Goal: Transaction & Acquisition: Purchase product/service

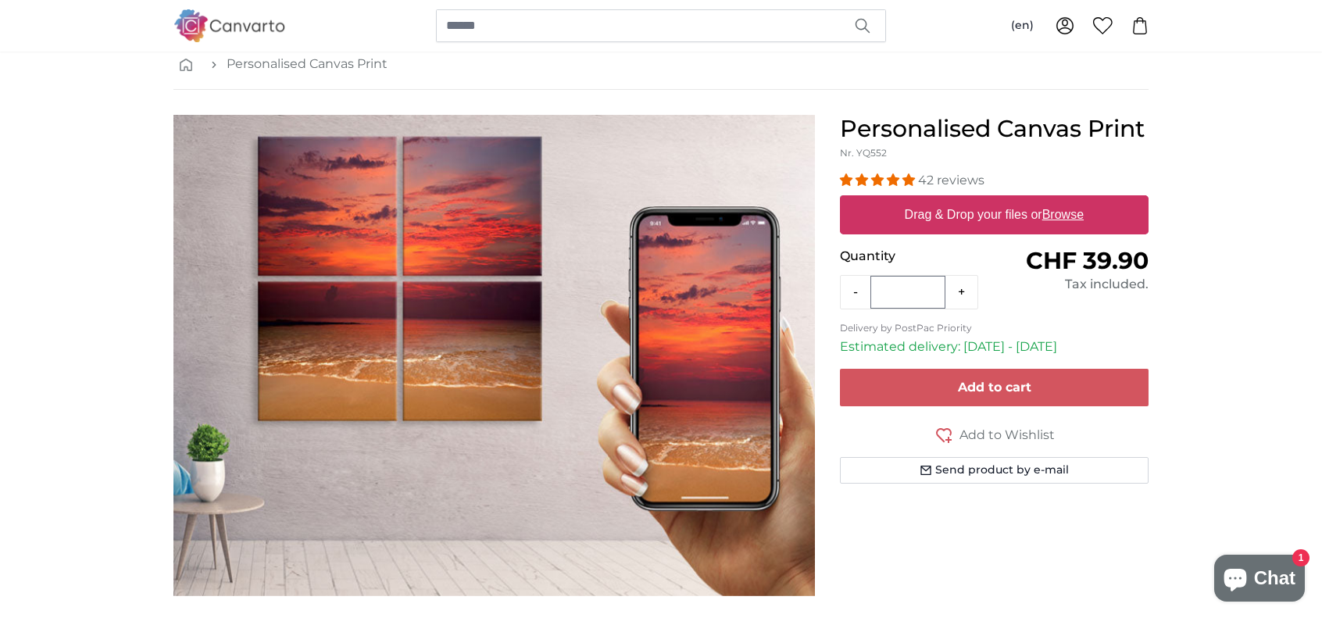
scroll to position [80, 0]
click at [1002, 214] on label "Drag & Drop your files or Browse" at bounding box center [994, 215] width 191 height 31
click at [1002, 201] on input "Drag & Drop your files or Browse" at bounding box center [994, 198] width 309 height 5
type input "**********"
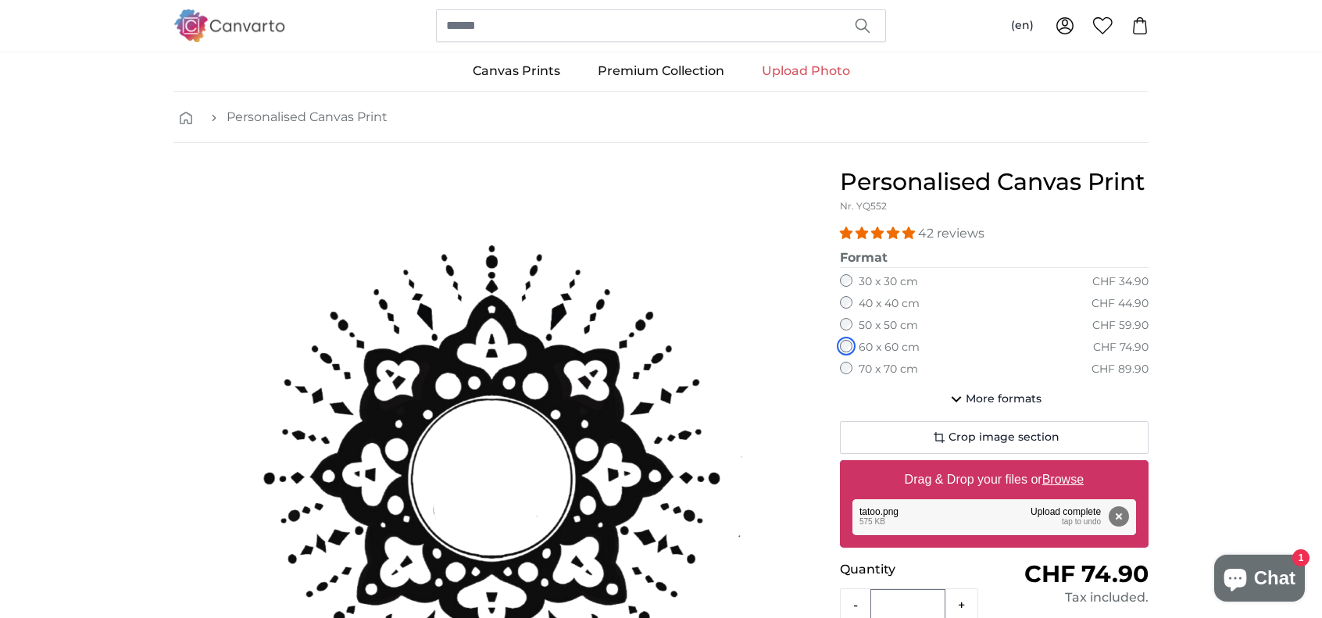
scroll to position [25, 0]
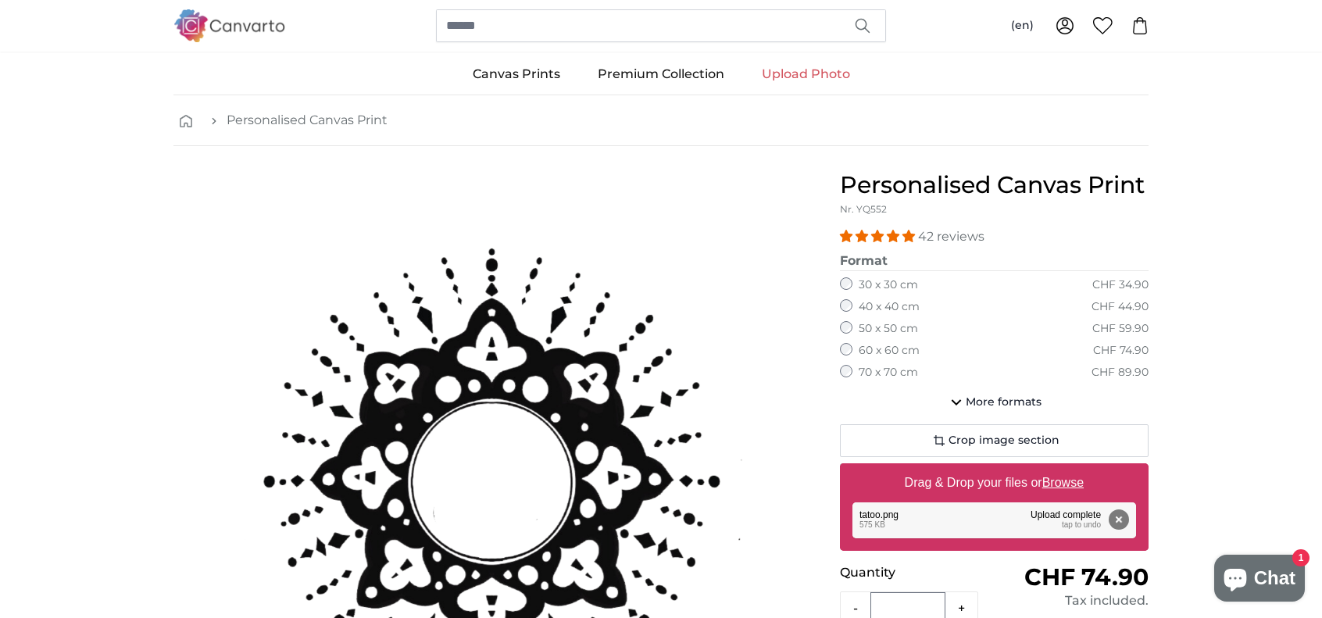
drag, startPoint x: 763, startPoint y: 421, endPoint x: 692, endPoint y: 257, distance: 178.8
click at [692, 257] on img "1 of 1" at bounding box center [494, 483] width 625 height 625
click at [790, 75] on link "Upload Photo" at bounding box center [806, 74] width 126 height 41
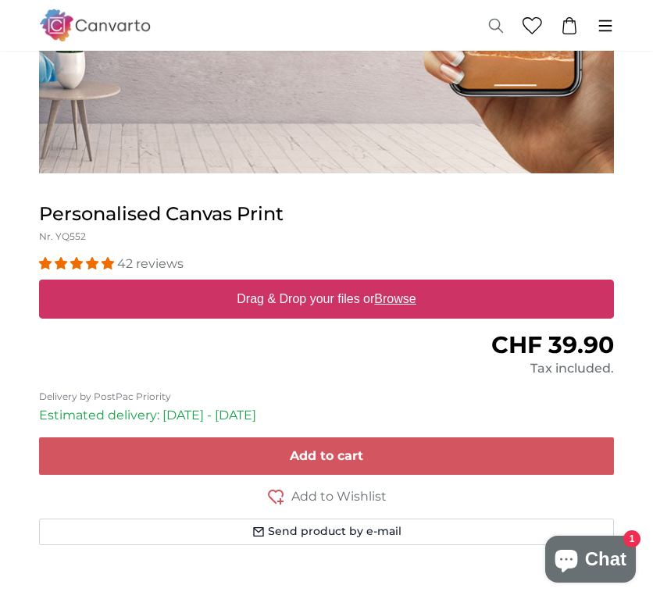
scroll to position [388, 0]
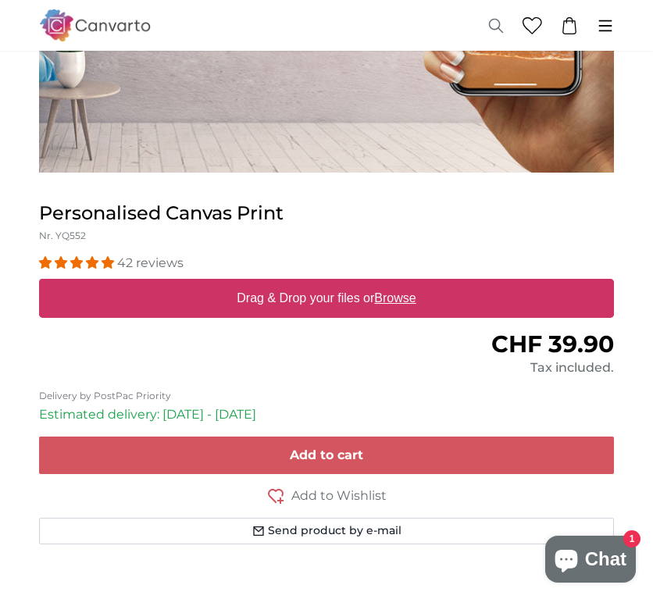
click at [282, 298] on label "Drag & Drop your files or Browse" at bounding box center [326, 298] width 191 height 31
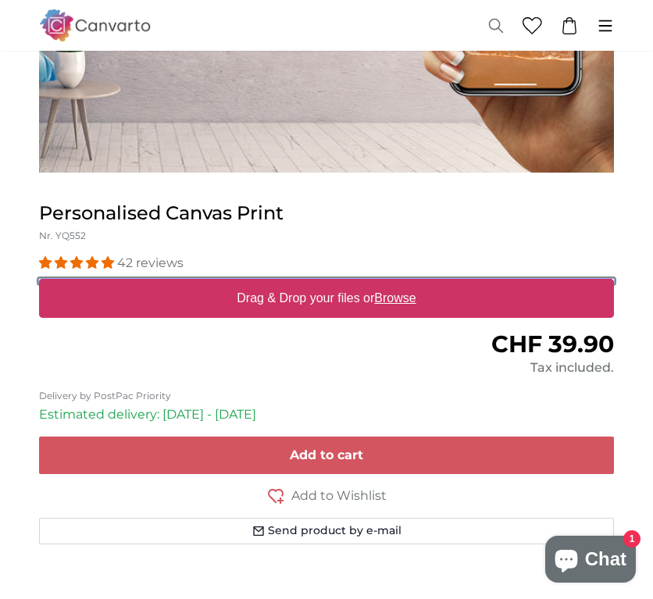
click at [282, 284] on input "Drag & Drop your files or Browse" at bounding box center [326, 281] width 575 height 5
type input "**********"
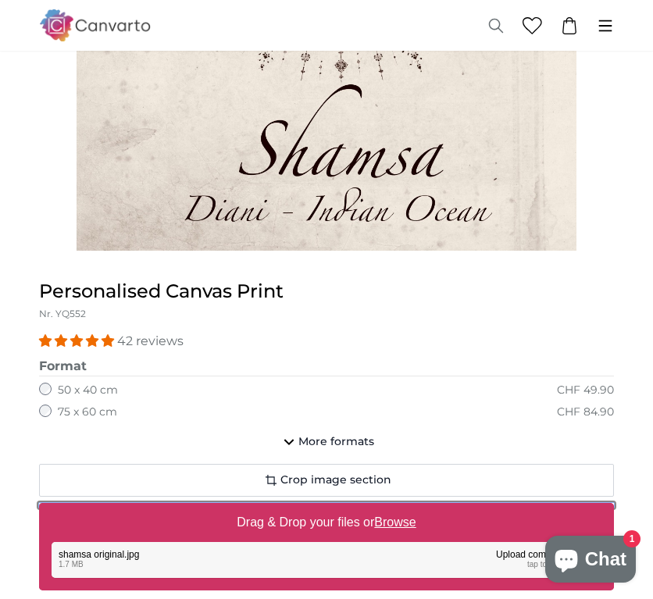
scroll to position [509, 0]
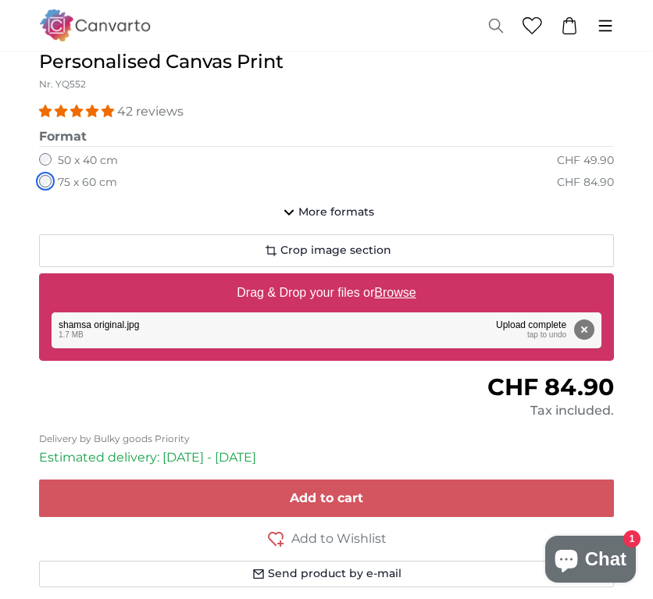
scroll to position [734, 0]
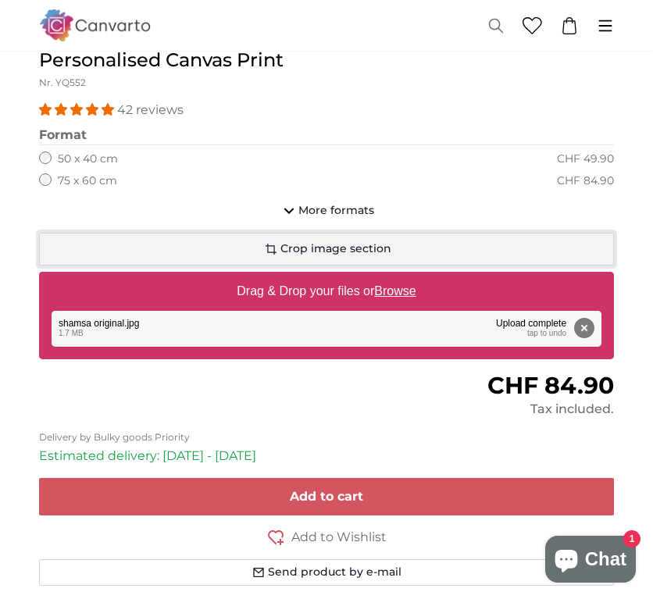
click at [343, 245] on span "Crop image section" at bounding box center [336, 249] width 111 height 16
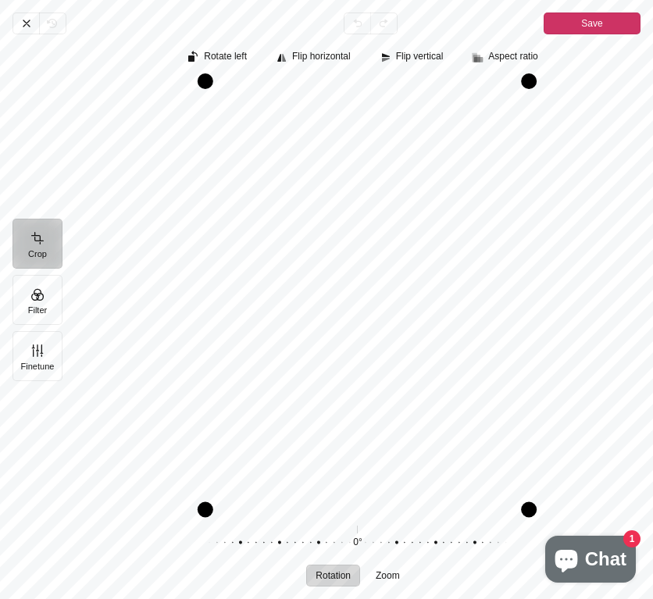
drag, startPoint x: 191, startPoint y: 506, endPoint x: 209, endPoint y: 506, distance: 18.8
click at [209, 506] on div "Pintura" at bounding box center [206, 510] width 16 height 16
click at [554, 352] on div "Pintura" at bounding box center [358, 294] width 566 height 427
click at [594, 25] on span "Save" at bounding box center [591, 23] width 21 height 19
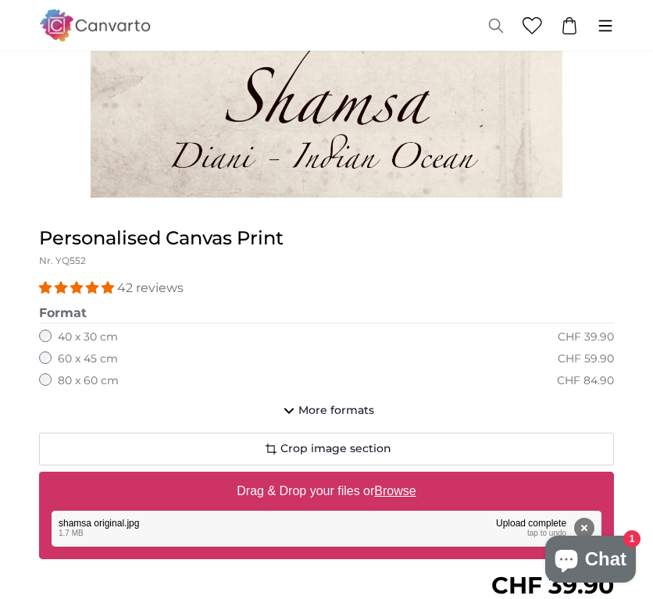
scroll to position [556, 0]
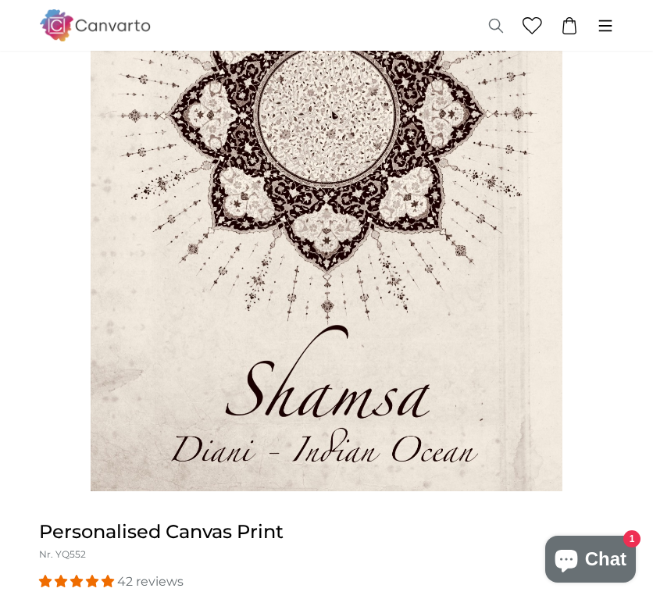
scroll to position [263, 0]
